Goal: Task Accomplishment & Management: Use online tool/utility

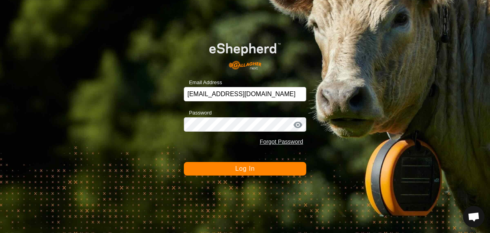
click at [251, 169] on span "Log In" at bounding box center [245, 168] width 20 height 7
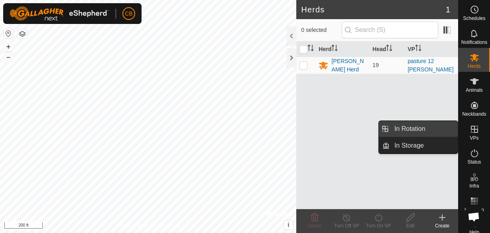
click at [409, 132] on link "In Rotation" at bounding box center [423, 129] width 68 height 16
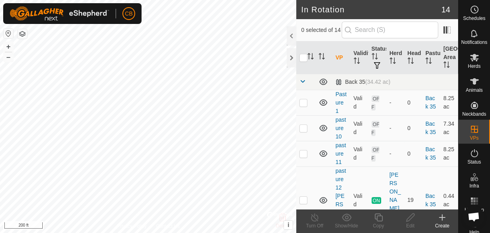
click at [439, 223] on div "Create" at bounding box center [442, 225] width 32 height 7
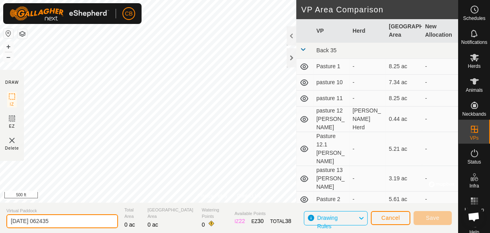
click at [66, 219] on input "[DATE] 062435" at bounding box center [62, 221] width 112 height 14
type input "2"
type input "1"
type input "pasture 13.1"
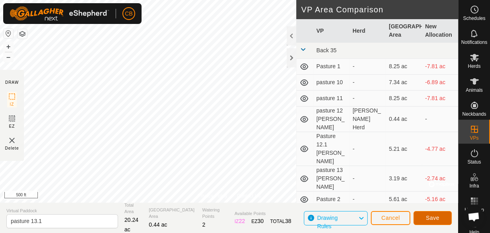
click at [438, 213] on button "Save" at bounding box center [432, 218] width 38 height 14
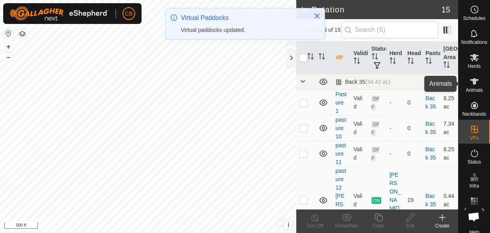
click at [470, 89] on span "Animals" at bounding box center [474, 90] width 17 height 5
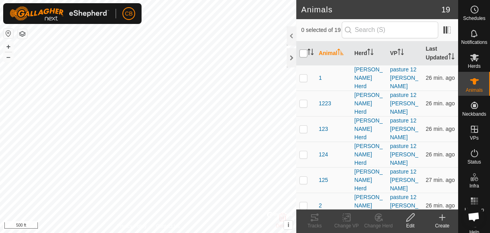
click at [303, 57] on input "checkbox" at bounding box center [303, 53] width 8 height 8
checkbox input "true"
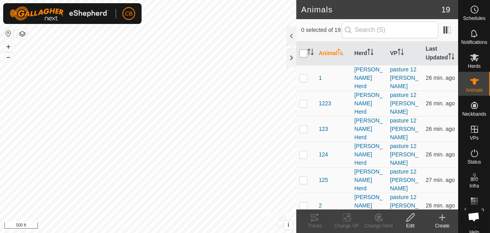
checkbox input "true"
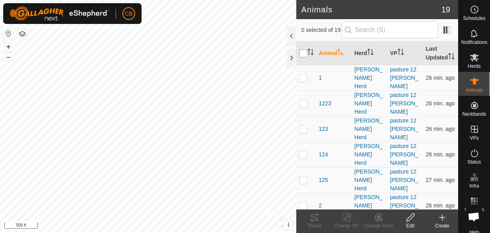
checkbox input "true"
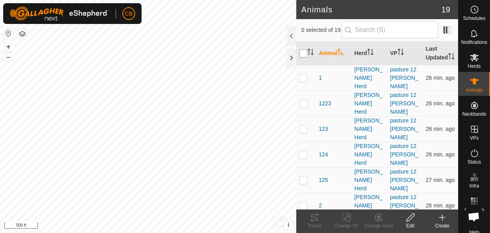
checkbox input "true"
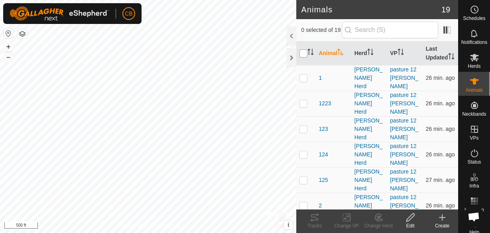
checkbox input "true"
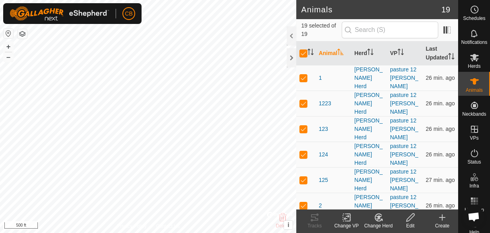
click at [345, 216] on icon at bounding box center [347, 217] width 6 height 5
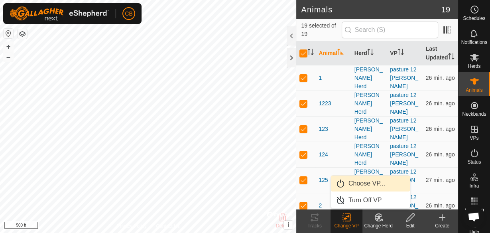
click at [356, 185] on link "Choose VP..." at bounding box center [370, 183] width 79 height 16
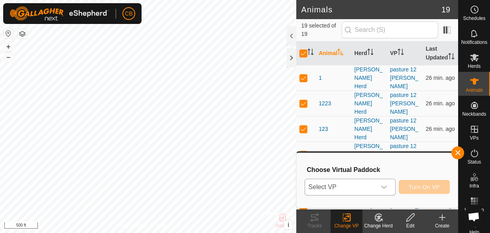
click at [387, 187] on icon "dropdown trigger" at bounding box center [384, 187] width 6 height 6
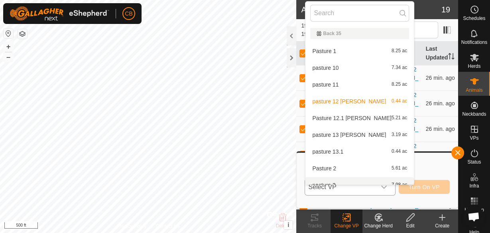
scroll to position [8, 0]
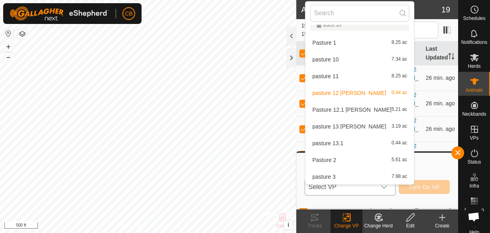
click at [341, 143] on li "pasture 13.1 0.44 ac" at bounding box center [359, 143] width 108 height 16
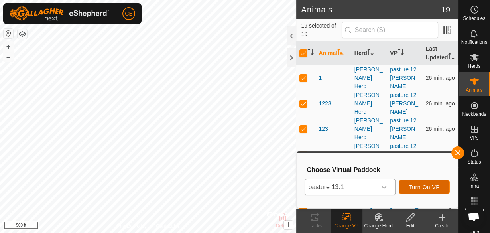
click at [422, 187] on span "Turn On VP" at bounding box center [424, 187] width 31 height 6
